Goal: Check status: Check status

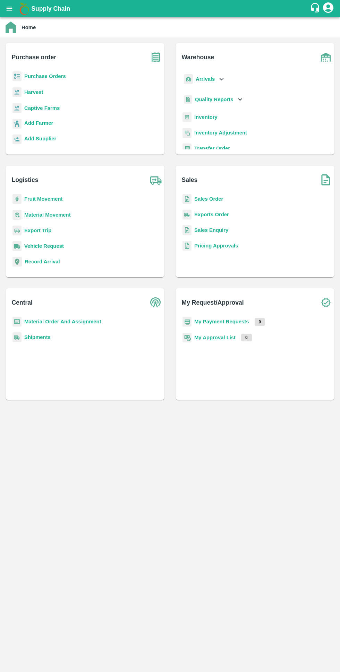
click at [226, 321] on b "My Payment Requests" at bounding box center [221, 322] width 55 height 6
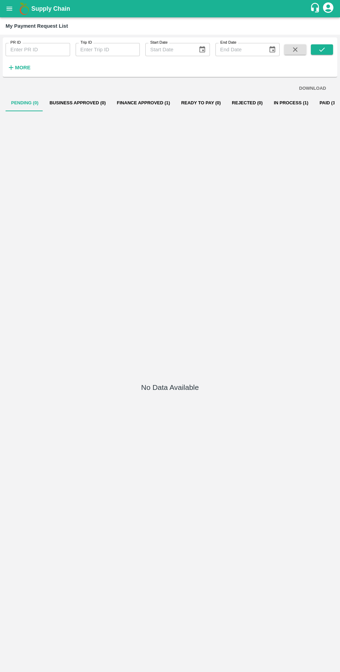
click at [272, 100] on button "In Process (1)" at bounding box center [291, 103] width 46 height 17
